Goal: Transaction & Acquisition: Subscribe to service/newsletter

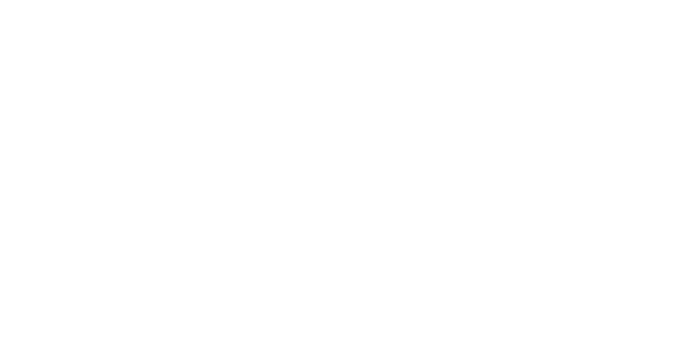
click at [548, 96] on div "Volver a Integraciones Equipos Ofrezca acceso rápido a Microsoft Teams y su con…" at bounding box center [339, 314] width 518 height 459
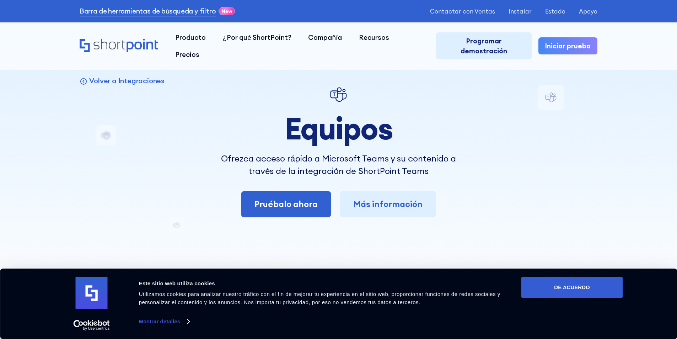
drag, startPoint x: 682, startPoint y: 0, endPoint x: 504, endPoint y: 89, distance: 198.9
click at [504, 89] on div "Volver a Integraciones Equipos Ofrezca acceso rápido a Microsoft Teams y su con…" at bounding box center [339, 314] width 518 height 459
click at [270, 206] on font "Pruébalo ahora" at bounding box center [286, 203] width 63 height 11
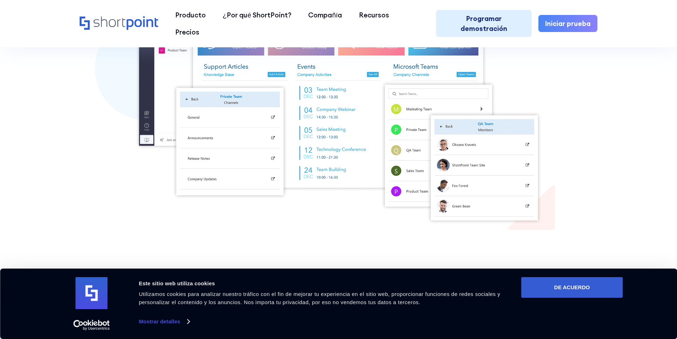
scroll to position [427, 0]
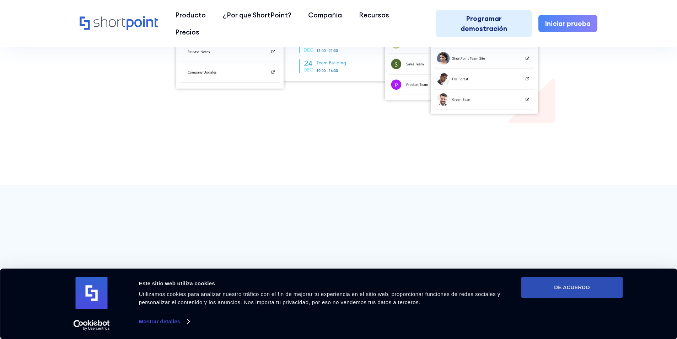
click at [606, 288] on button "DE ACUERDO" at bounding box center [572, 287] width 102 height 21
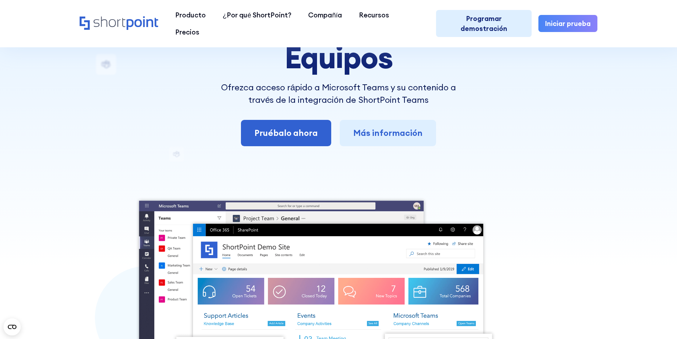
scroll to position [0, 0]
